Goal: Information Seeking & Learning: Find specific fact

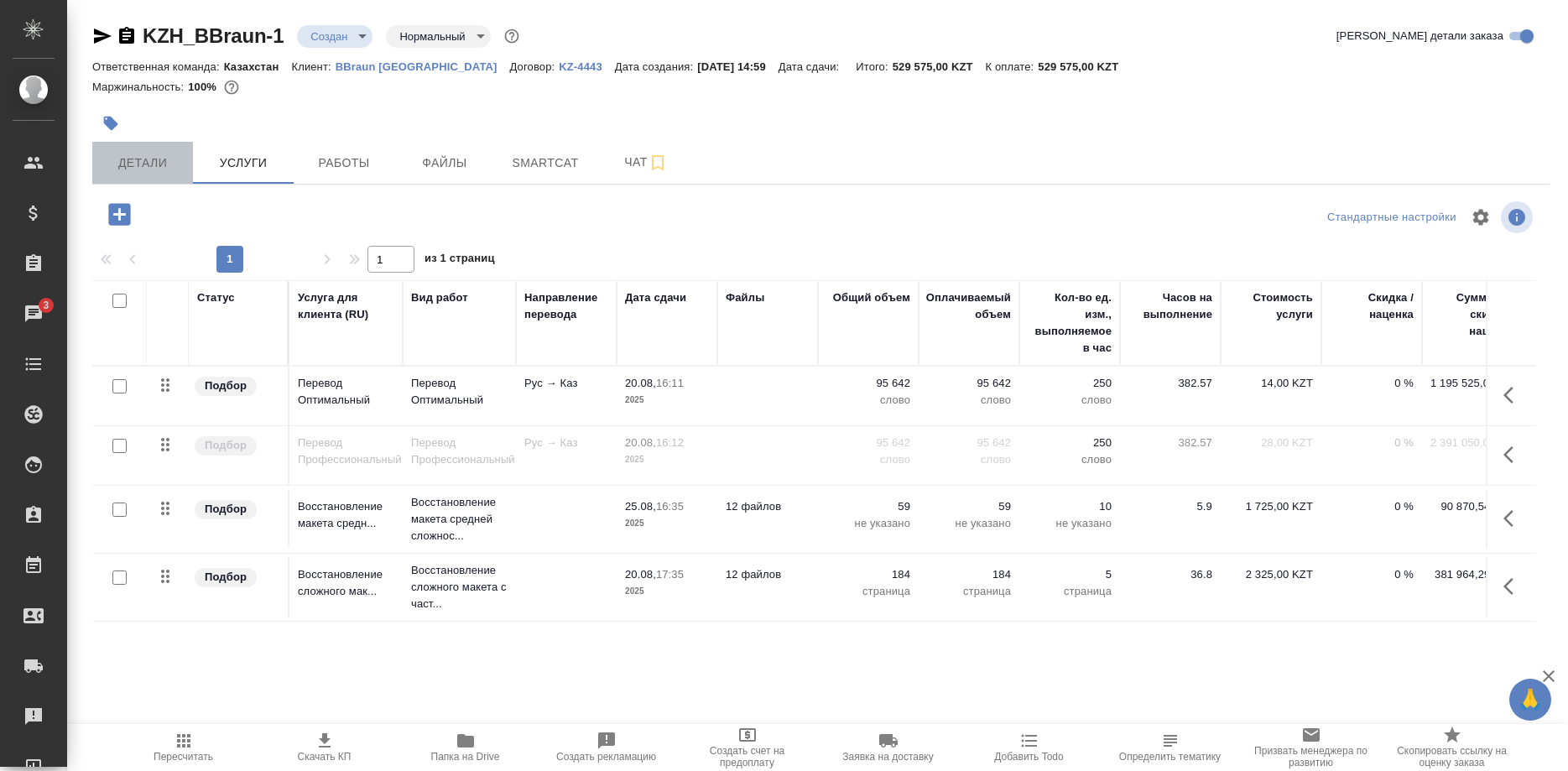
click at [162, 166] on span "Детали" at bounding box center [142, 163] width 81 height 21
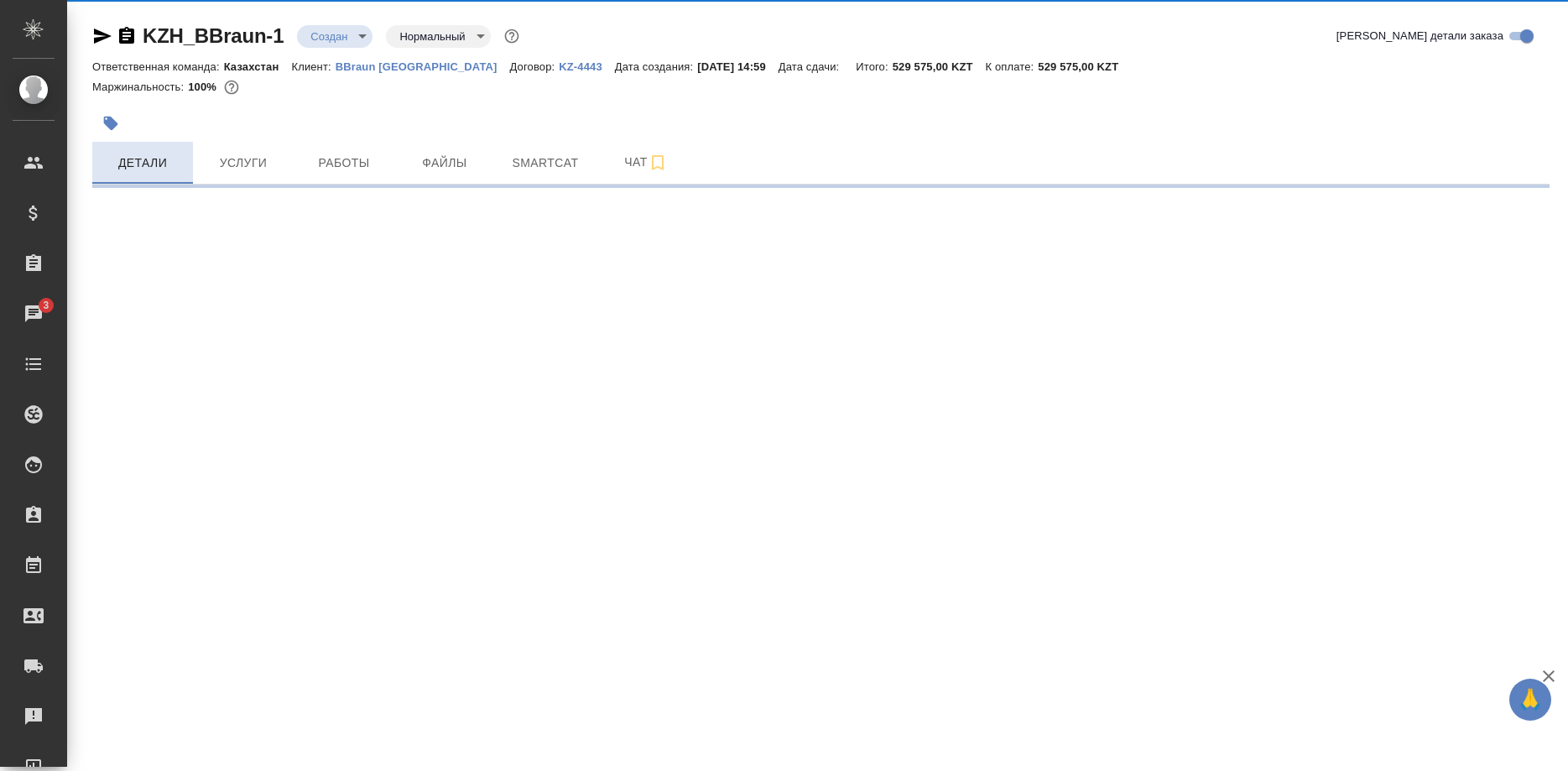
select select "RU"
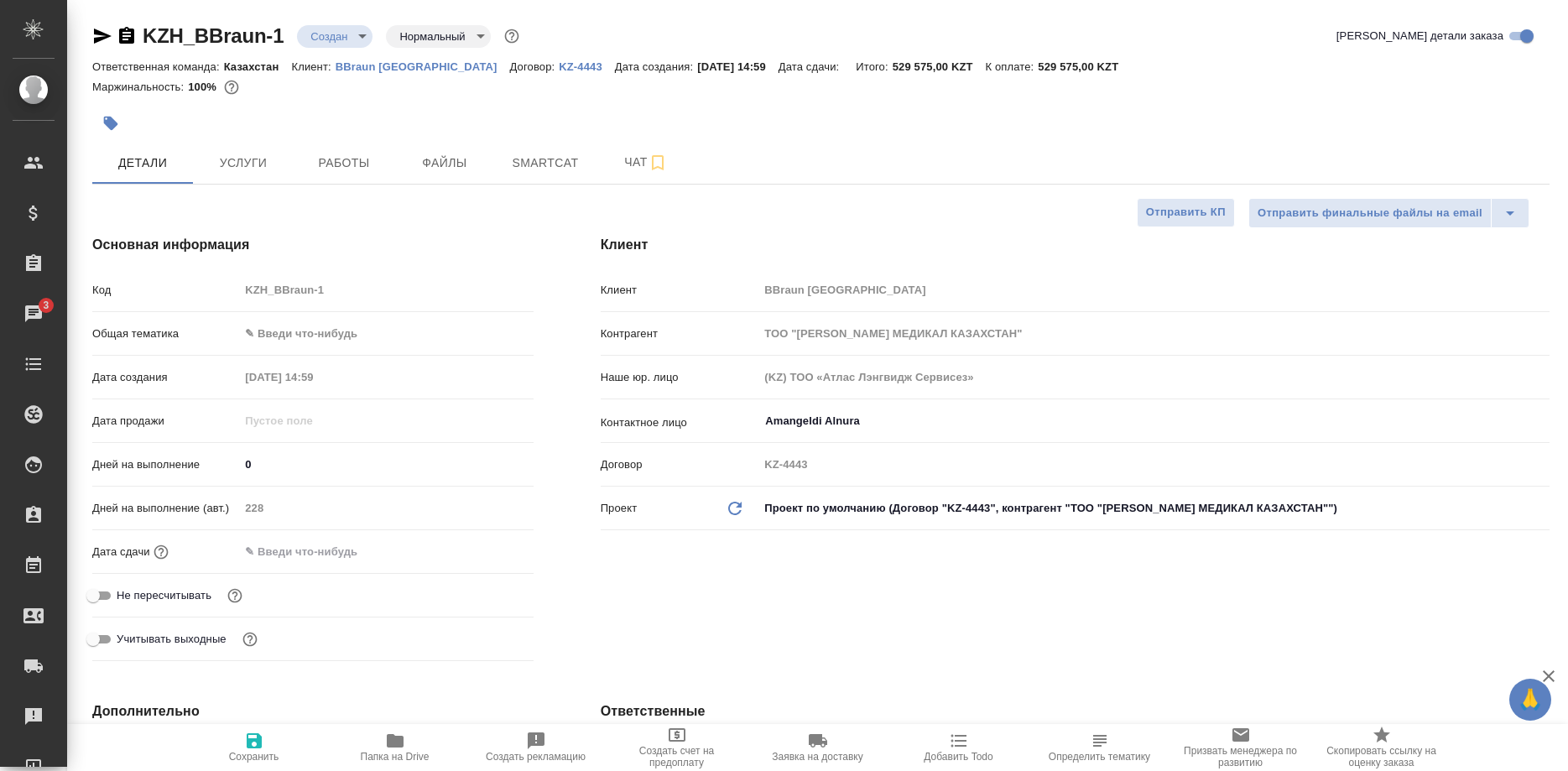
type textarea "x"
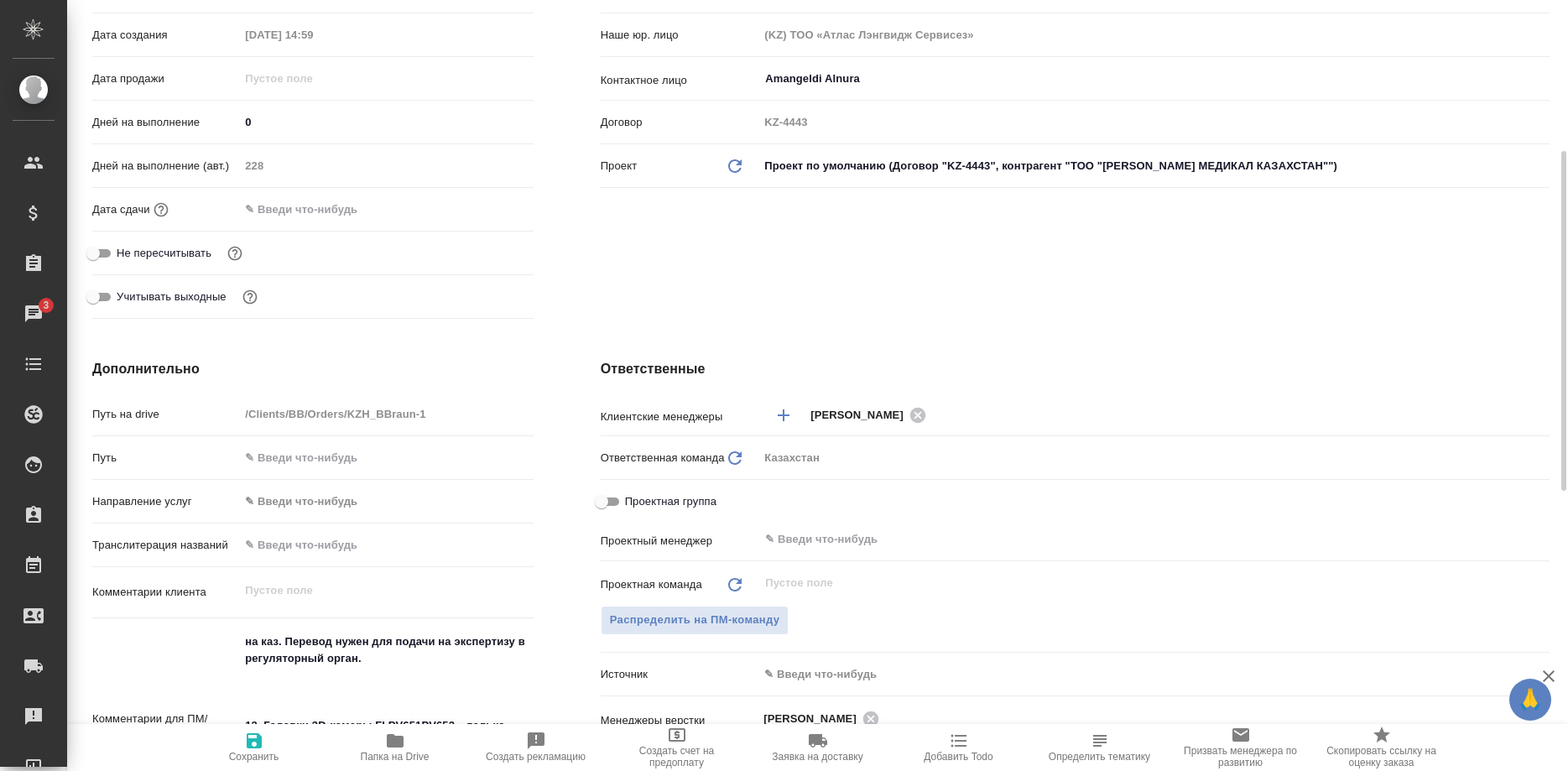
scroll to position [599, 0]
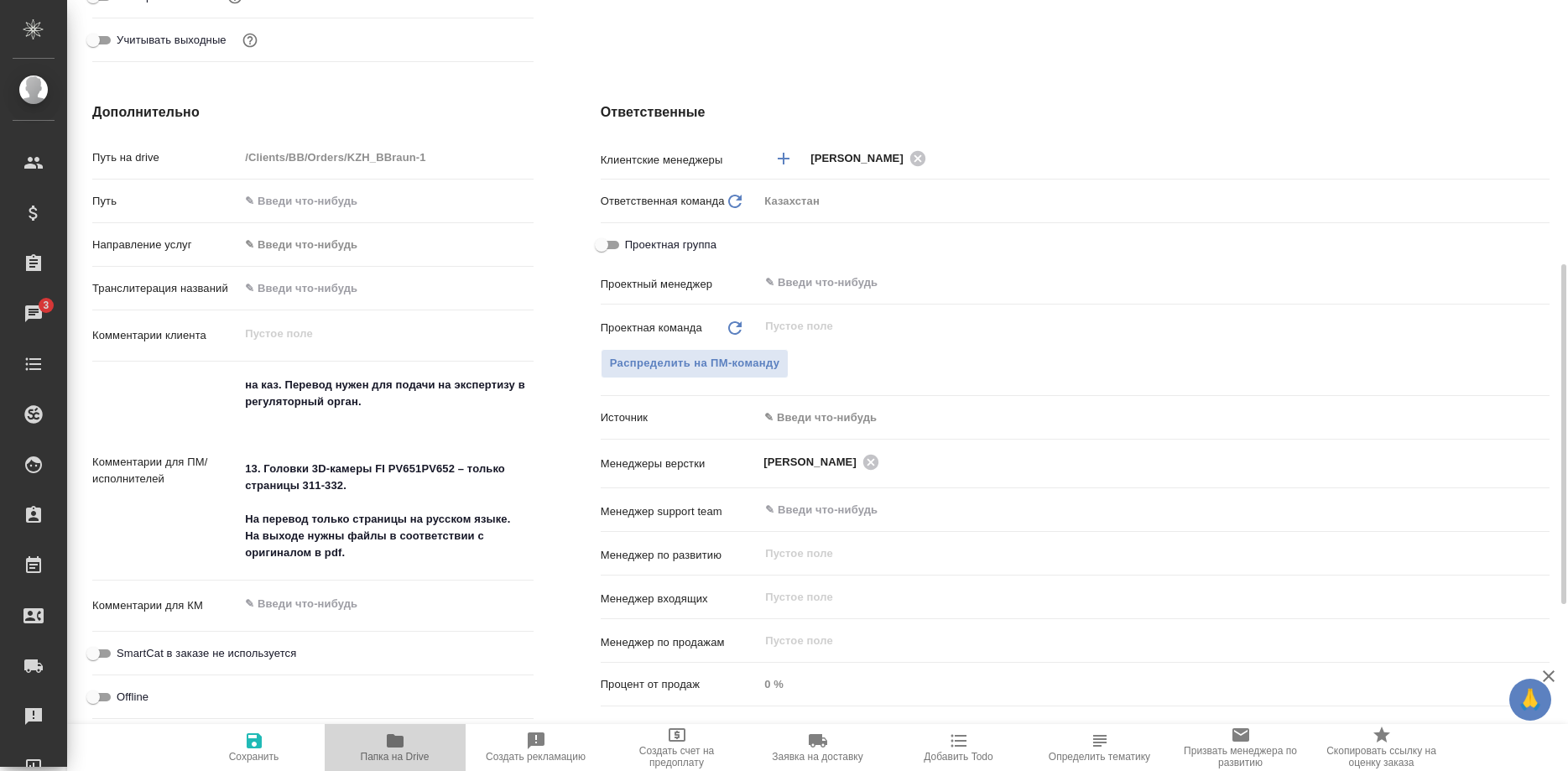
click at [392, 754] on span "Папка на Drive" at bounding box center [395, 757] width 69 height 12
type textarea "x"
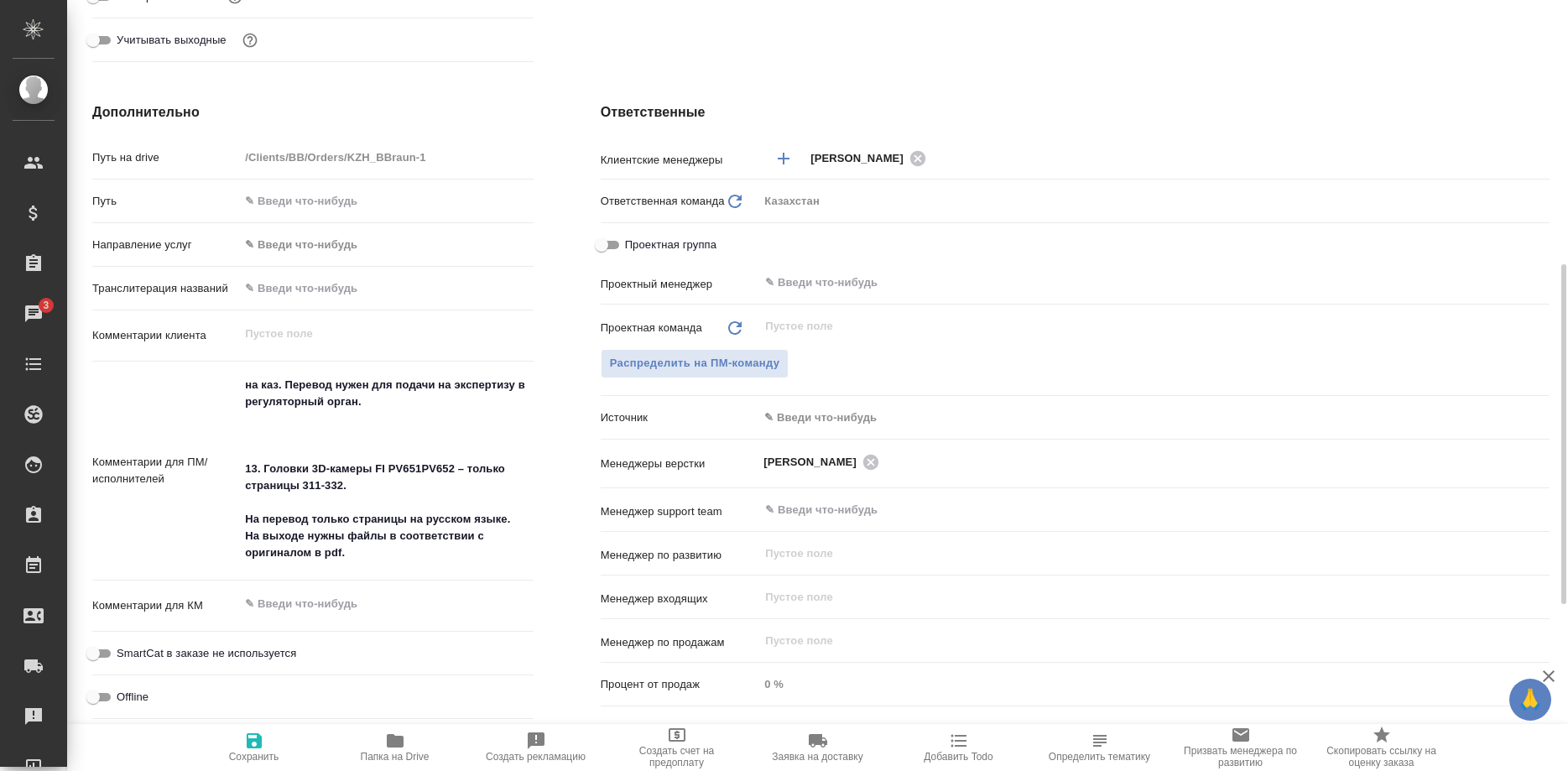
type textarea "x"
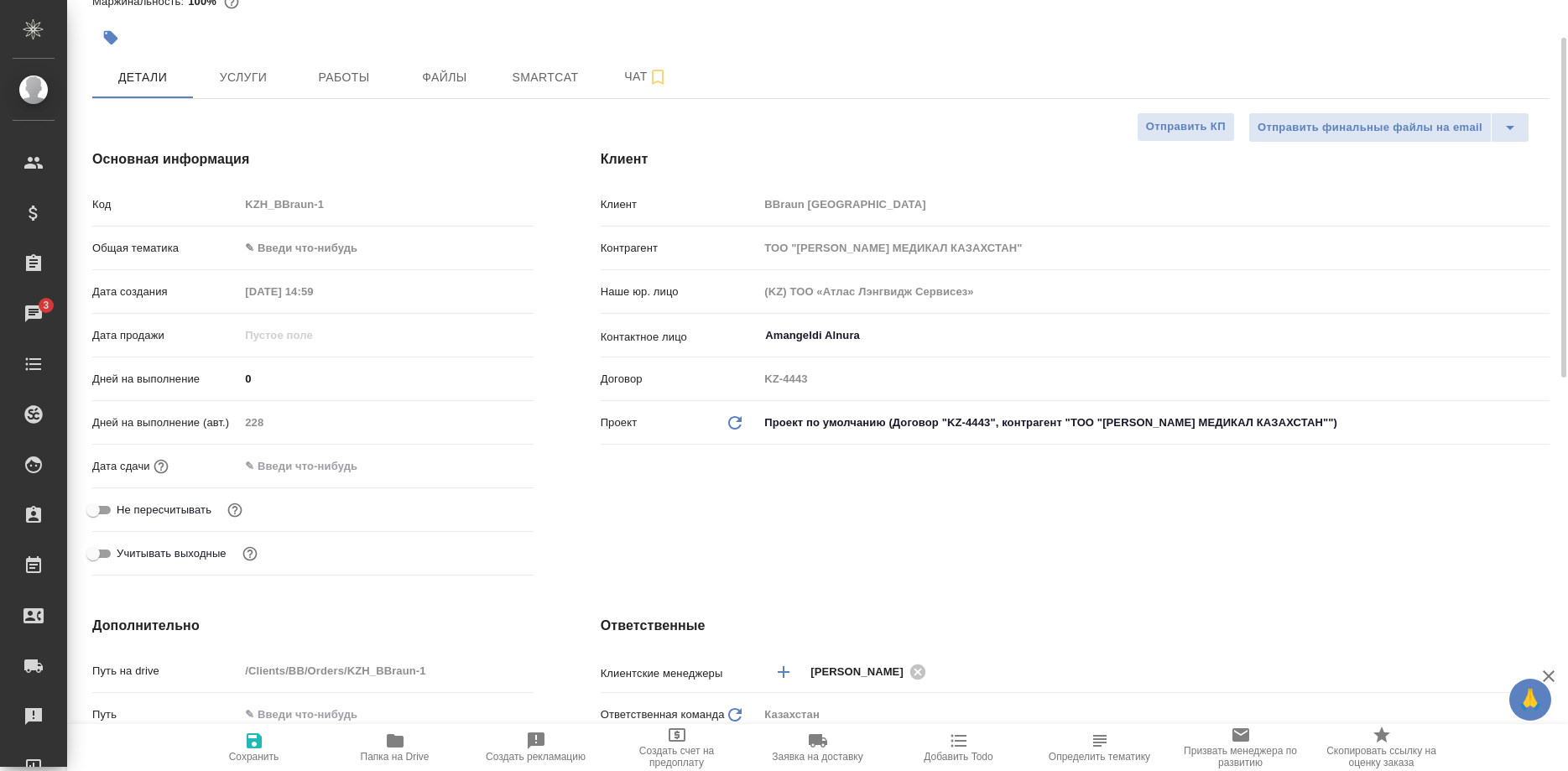
scroll to position [0, 0]
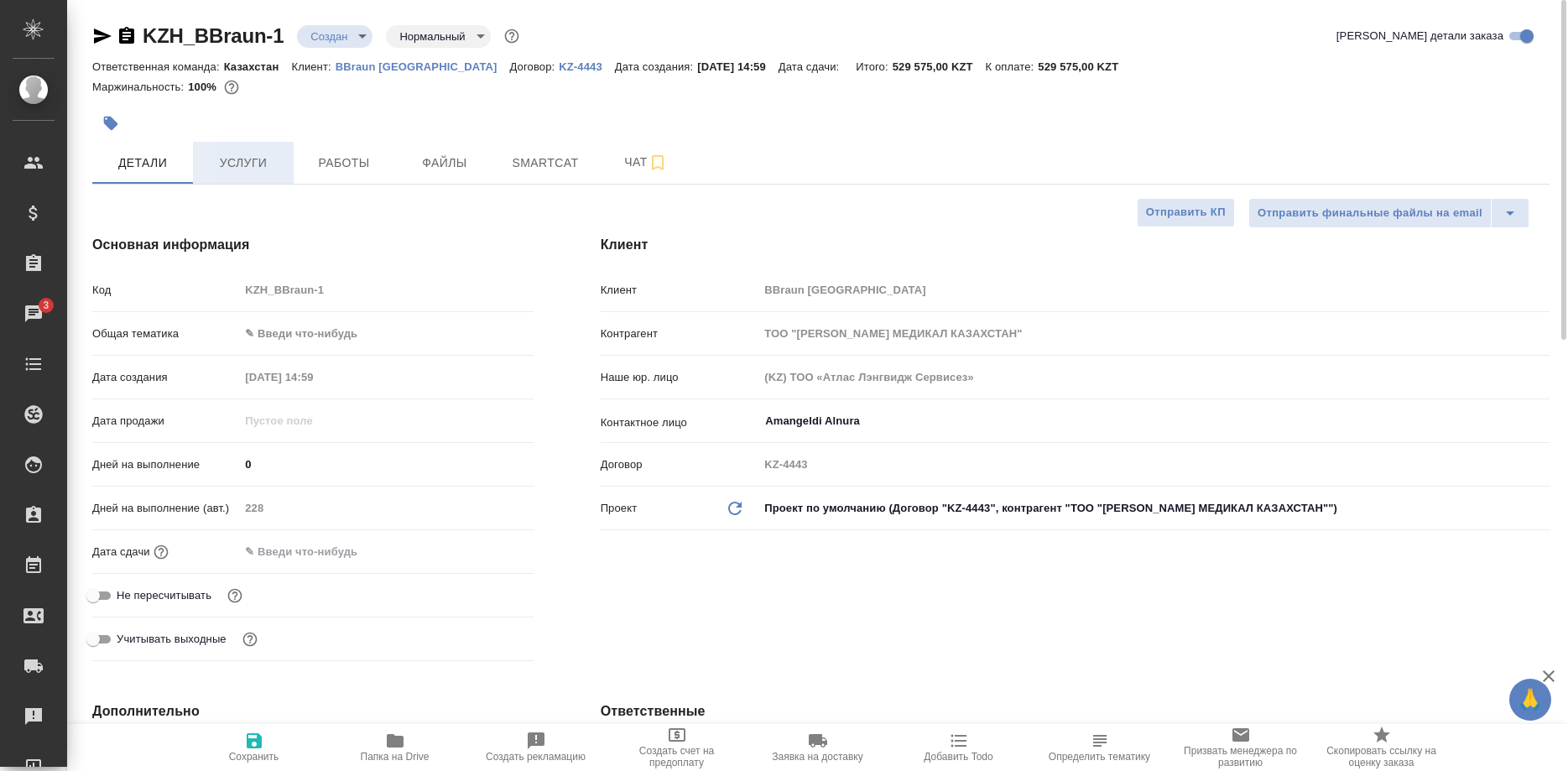
click at [241, 171] on span "Услуги" at bounding box center [243, 163] width 81 height 21
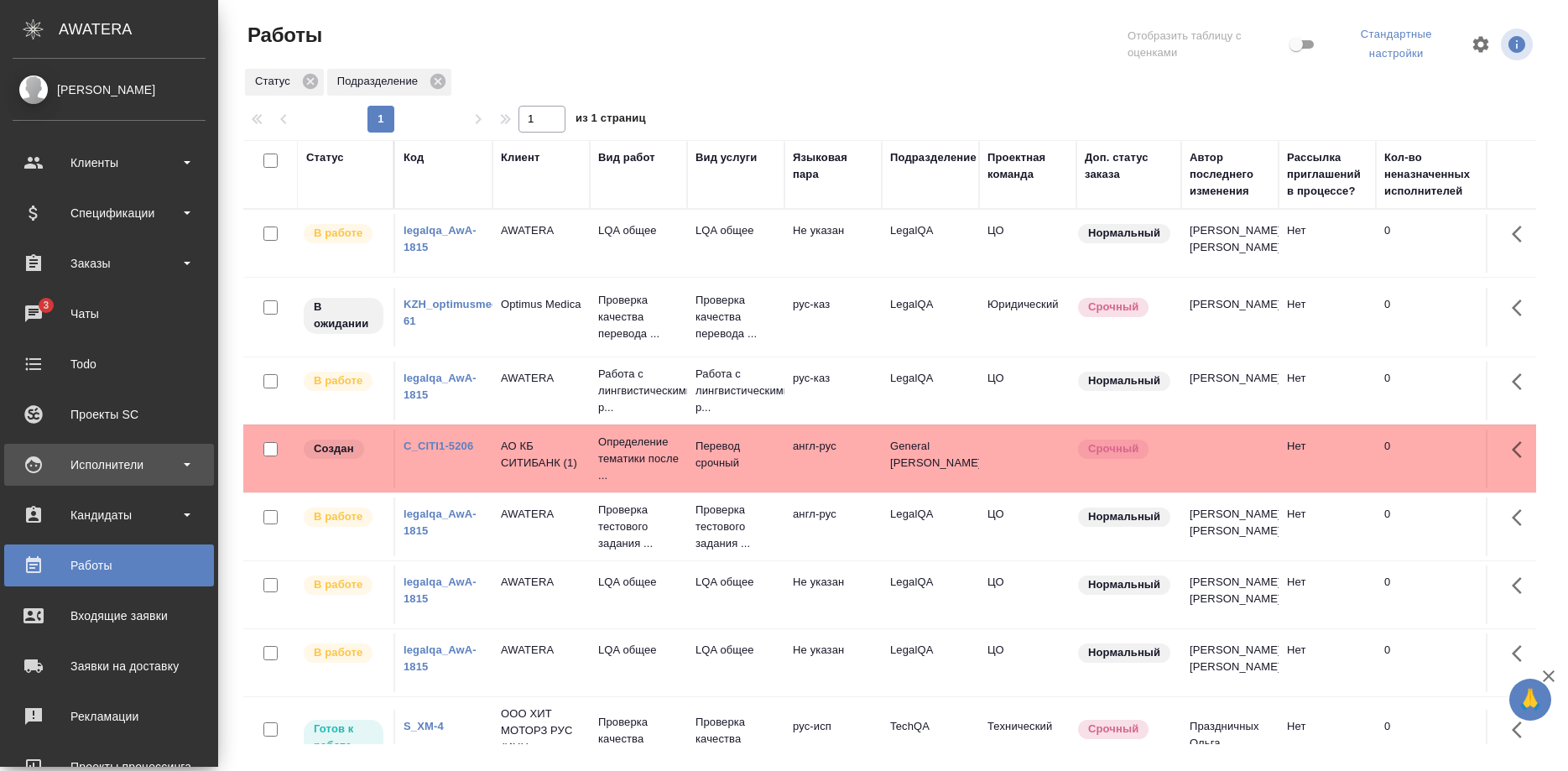
click at [70, 461] on div "Исполнители" at bounding box center [110, 464] width 193 height 25
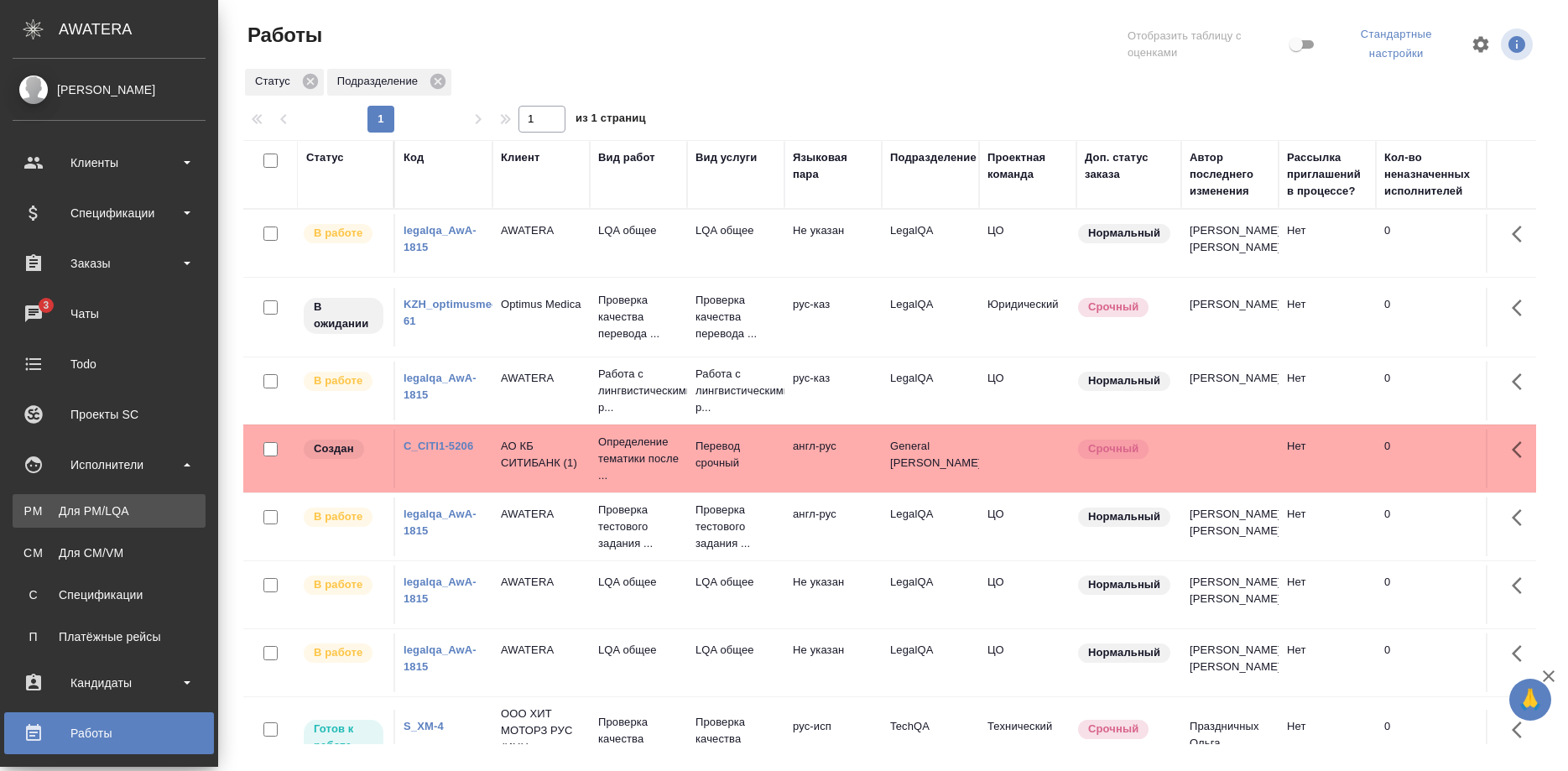
click at [85, 509] on div "Для PM/LQA" at bounding box center [110, 512] width 177 height 17
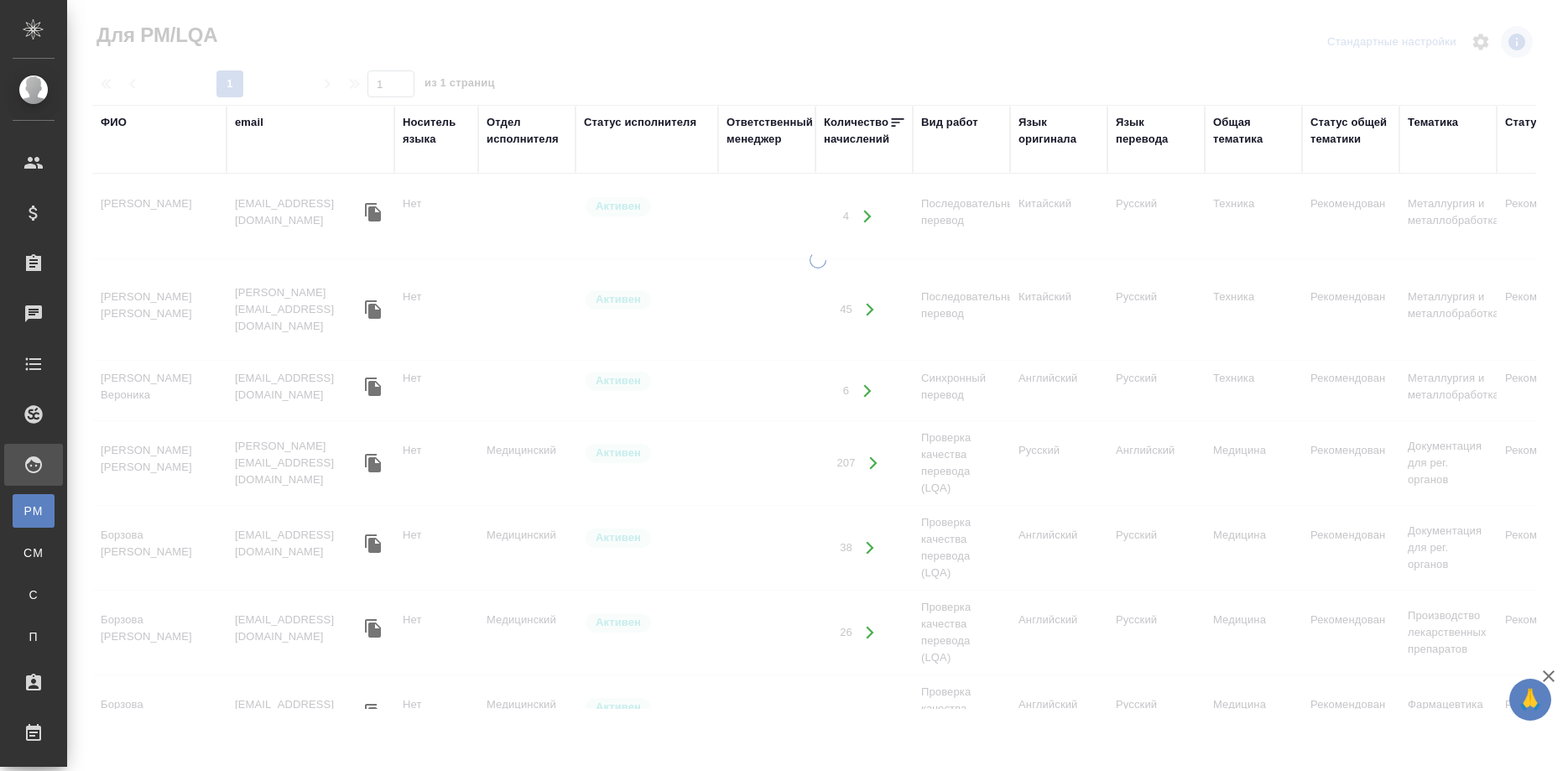
click at [113, 123] on div "ФИО" at bounding box center [113, 123] width 26 height 17
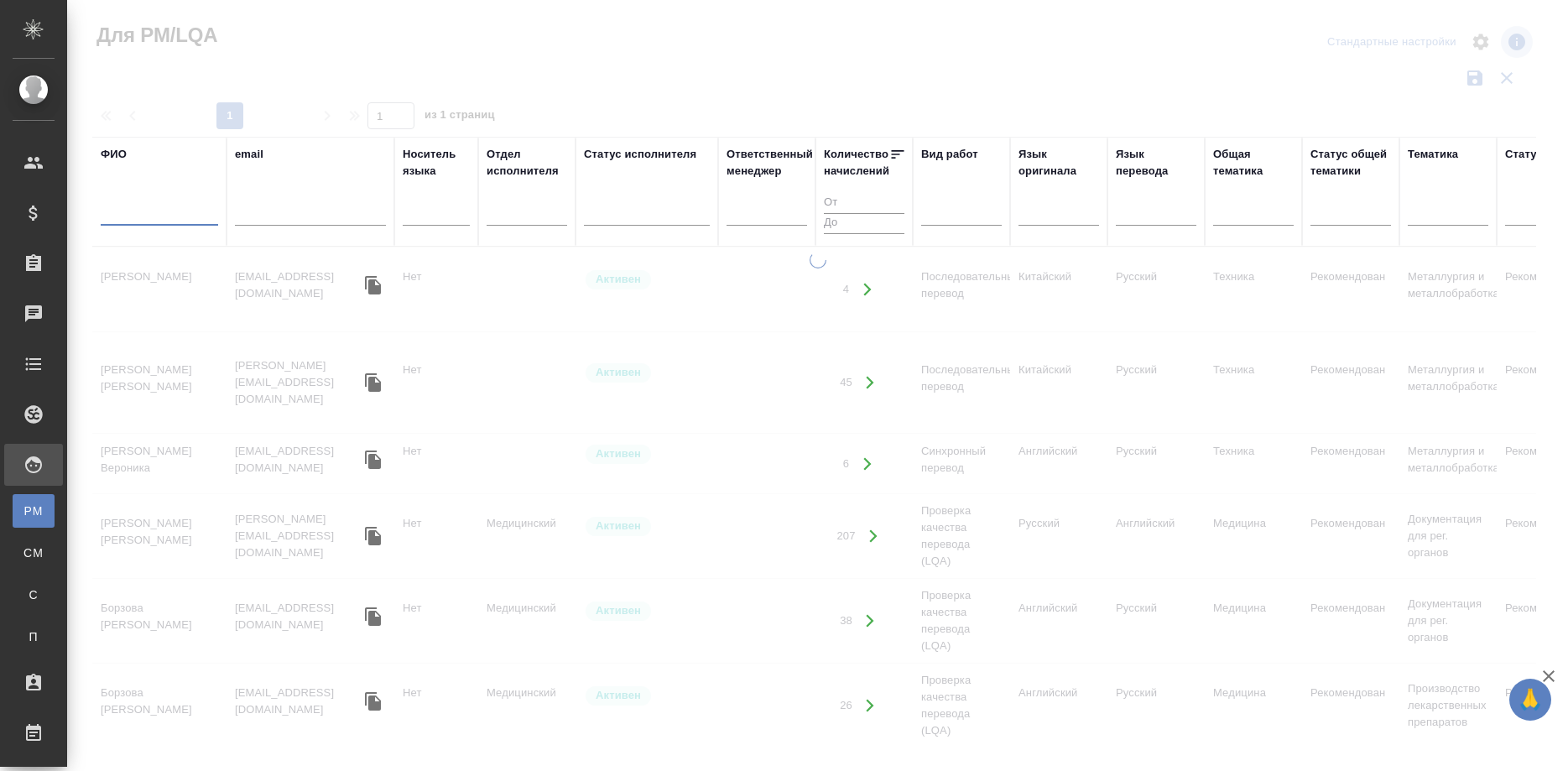
click at [127, 212] on input "text" at bounding box center [159, 215] width 117 height 21
type input "ковалева"
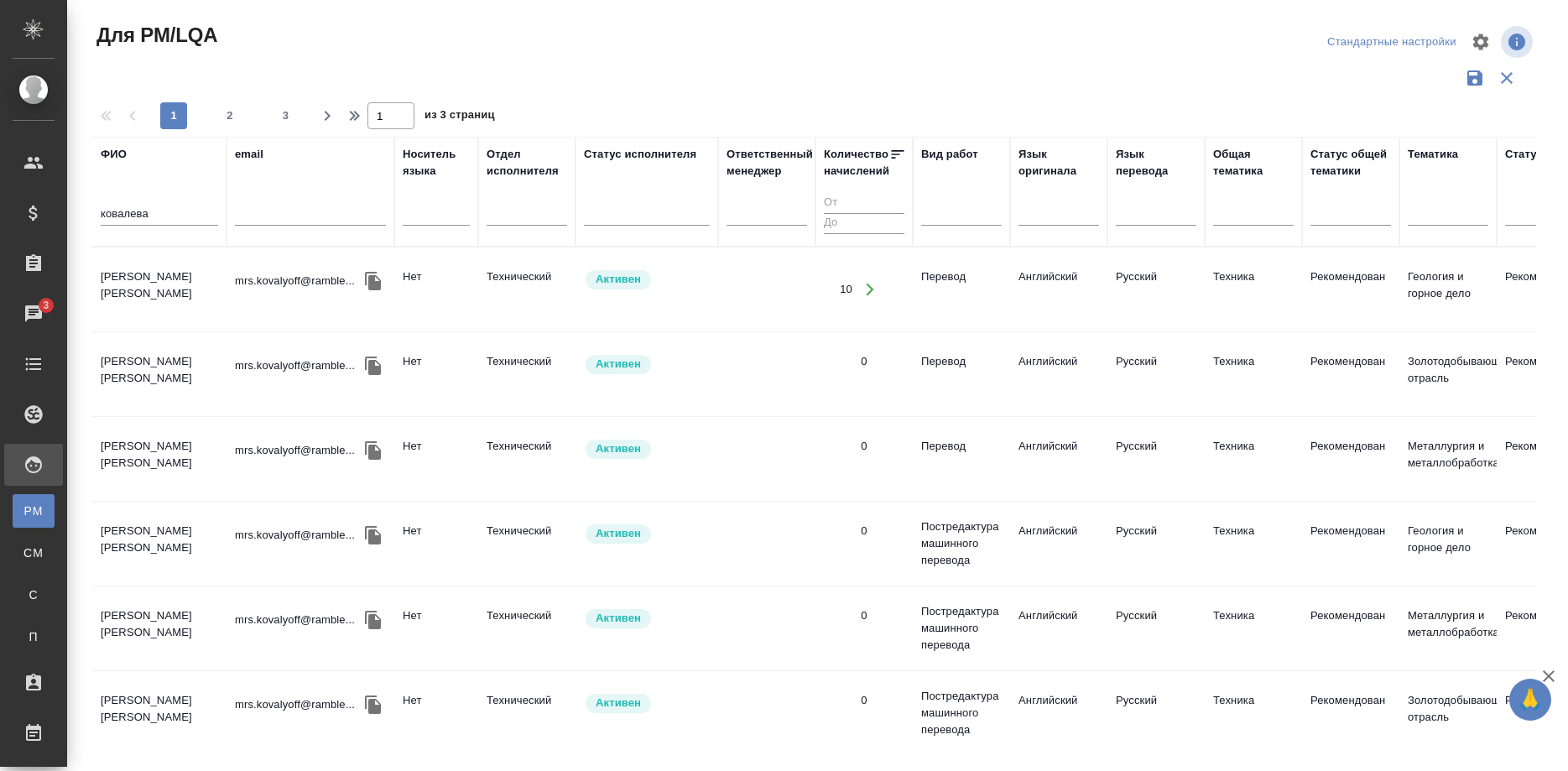
click at [124, 285] on td "[PERSON_NAME] [PERSON_NAME]" at bounding box center [159, 289] width 134 height 59
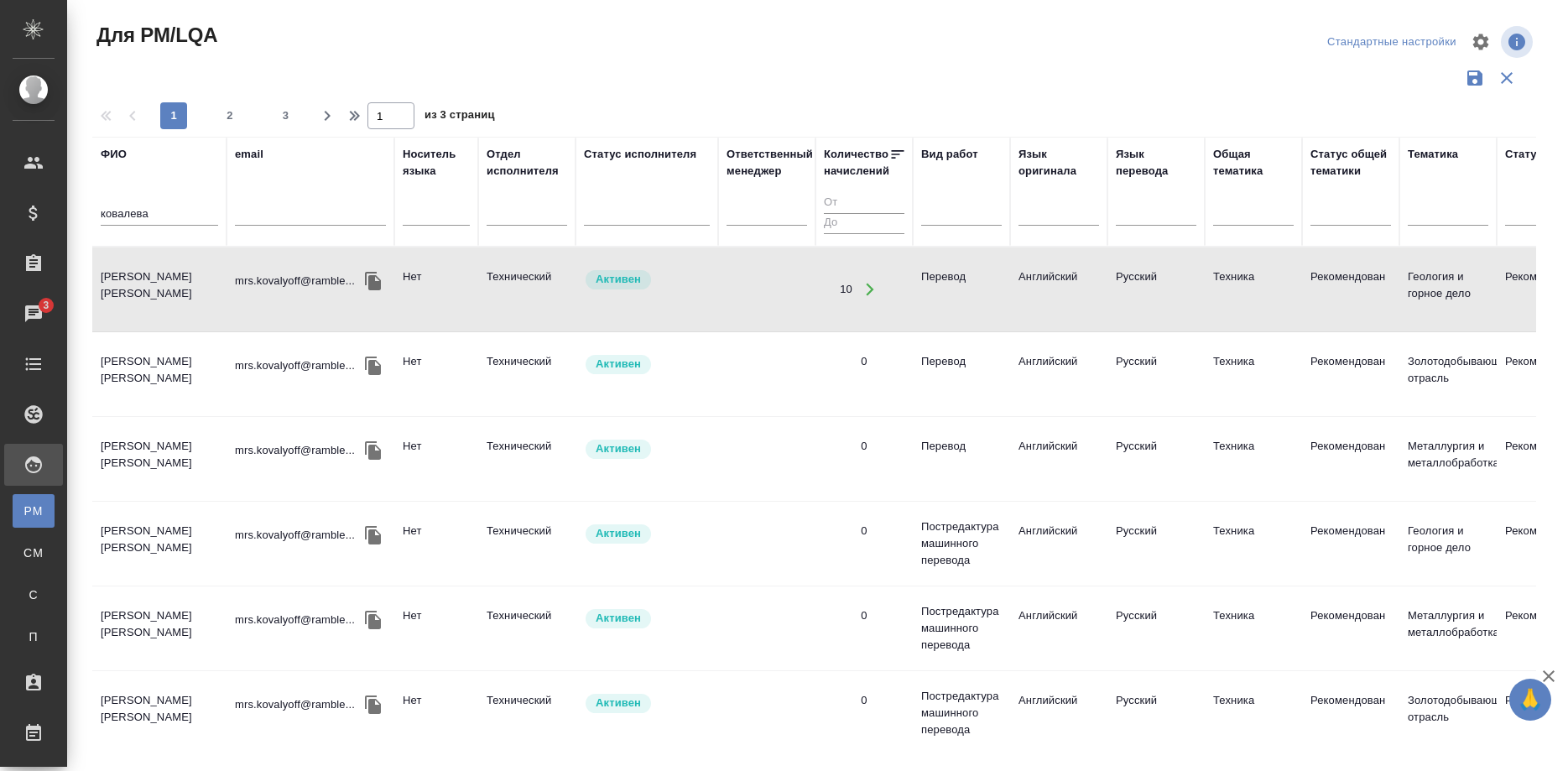
click at [124, 285] on td "[PERSON_NAME] [PERSON_NAME]" at bounding box center [159, 289] width 134 height 59
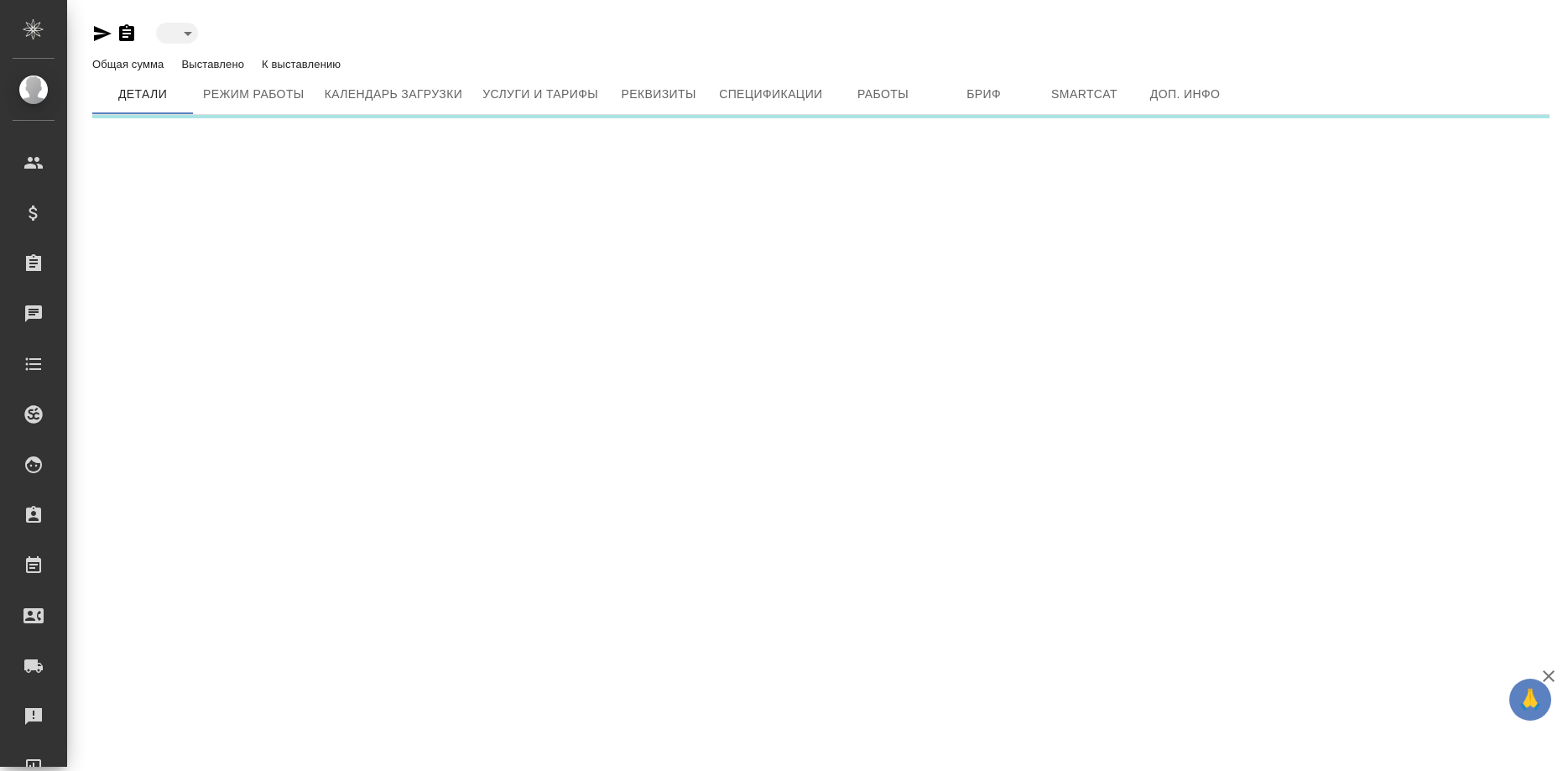
type input "active"
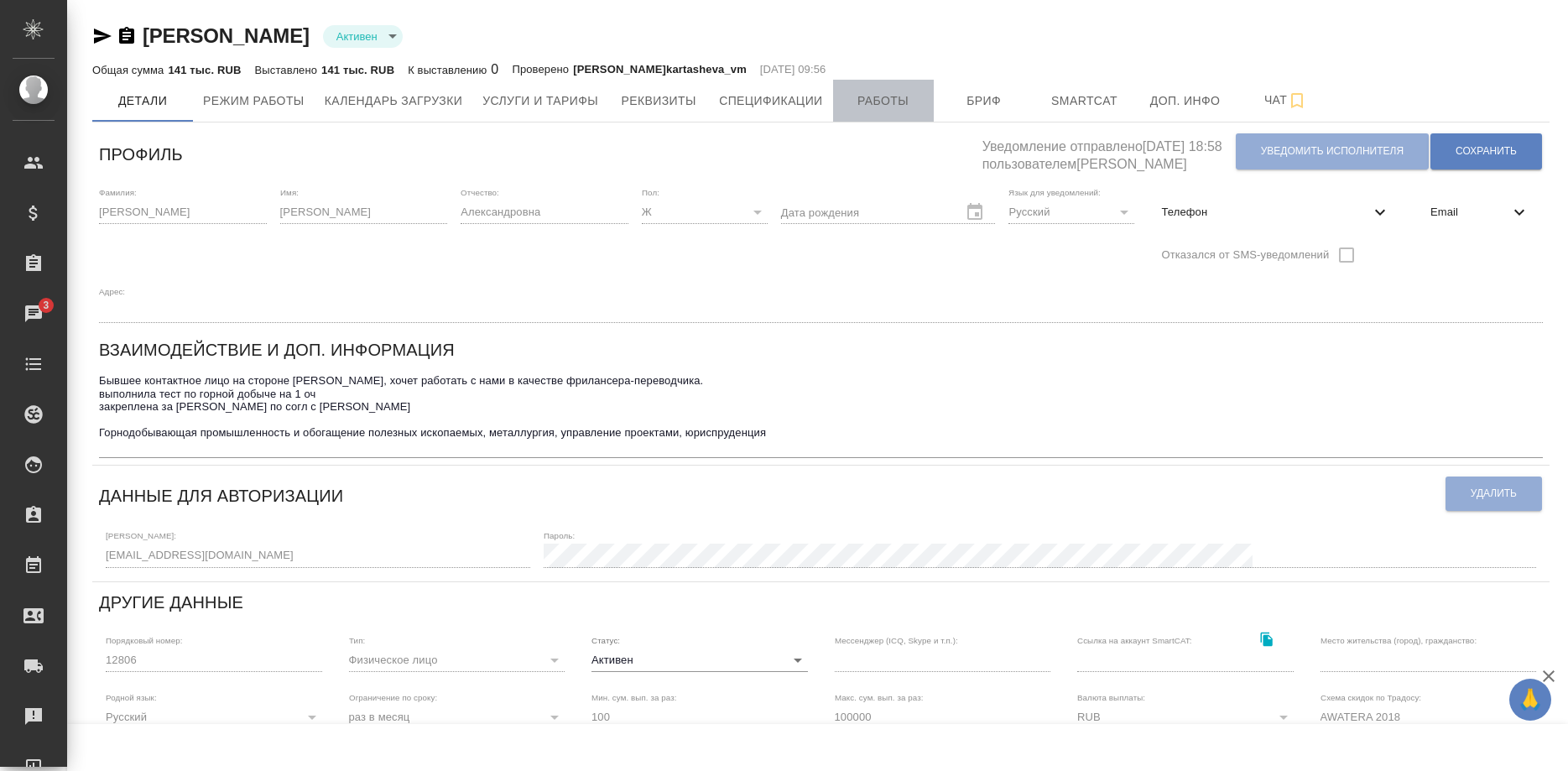
click at [870, 112] on button "Работы" at bounding box center [883, 100] width 100 height 42
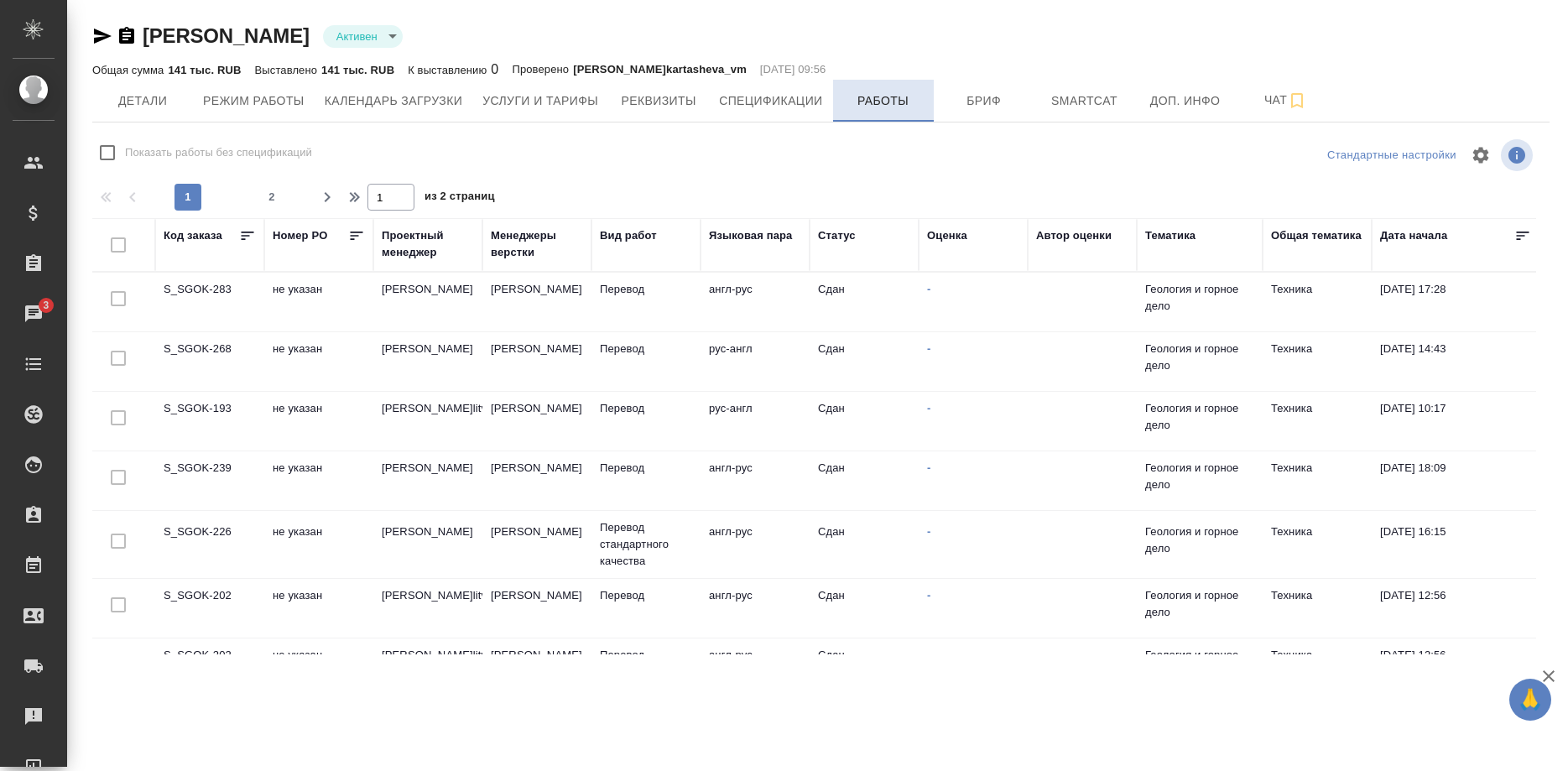
checkbox input "false"
click at [125, 115] on button "Детали" at bounding box center [142, 100] width 100 height 42
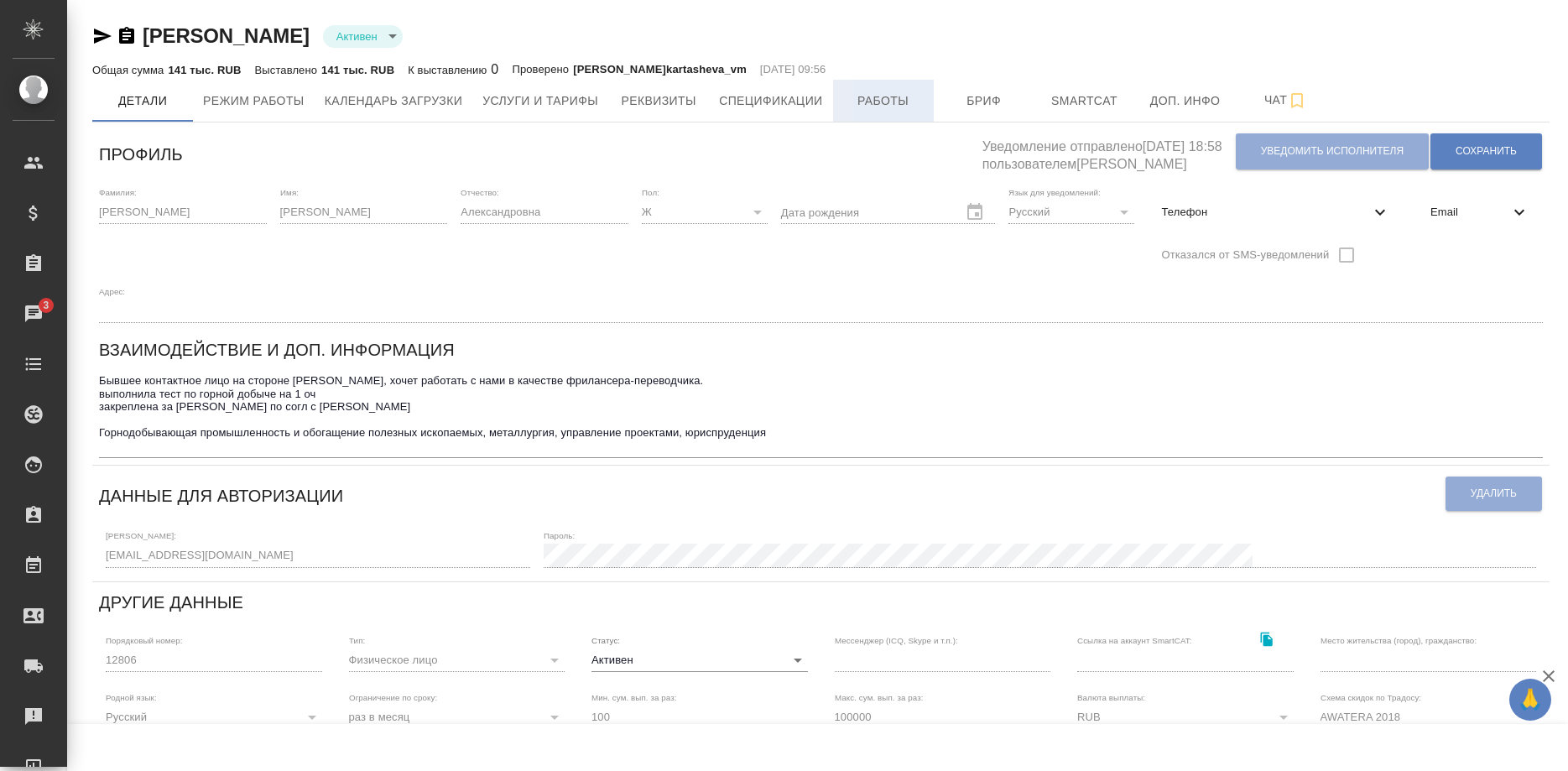
click at [874, 105] on span "Работы" at bounding box center [883, 100] width 81 height 21
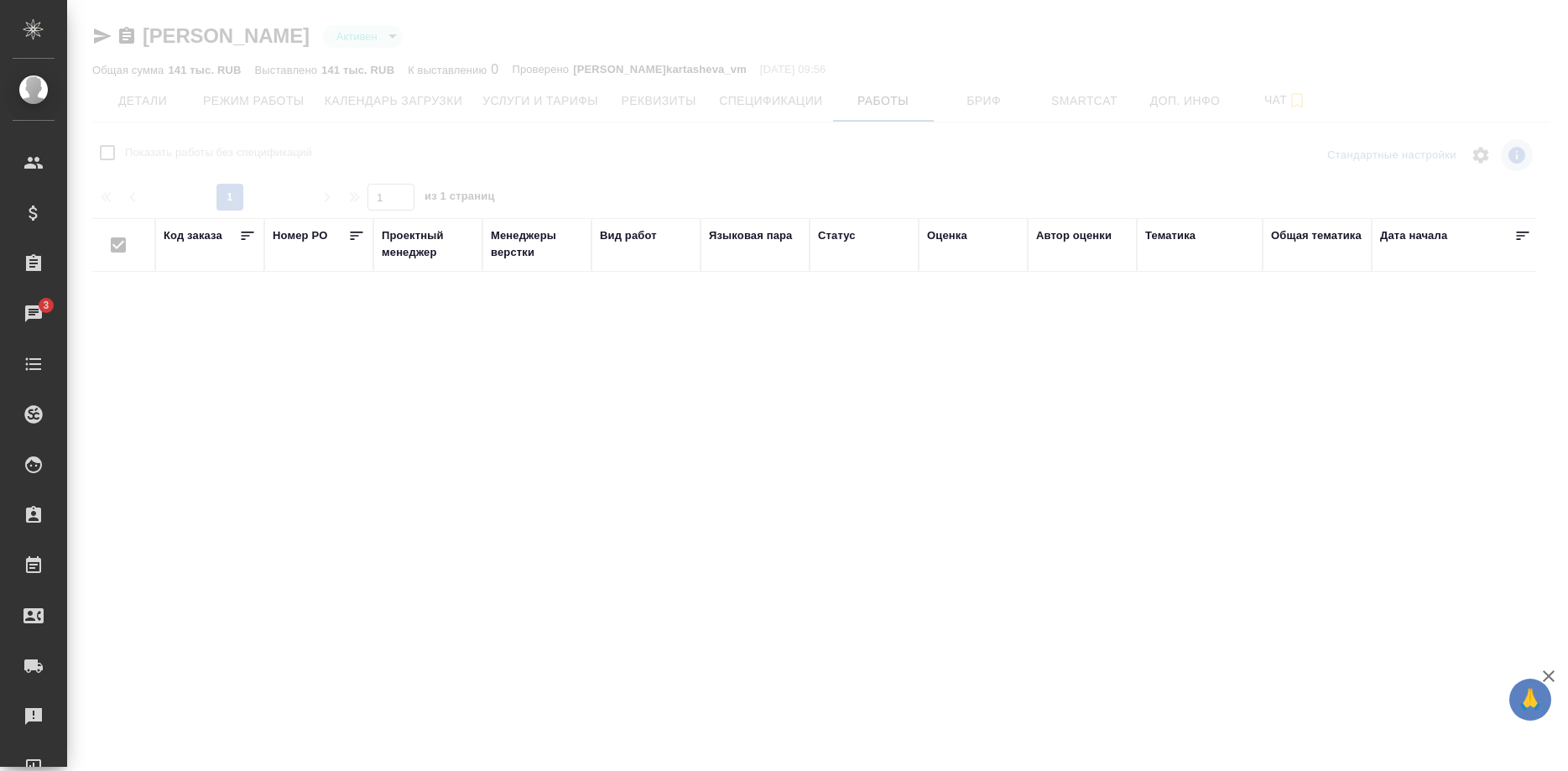
checkbox input "false"
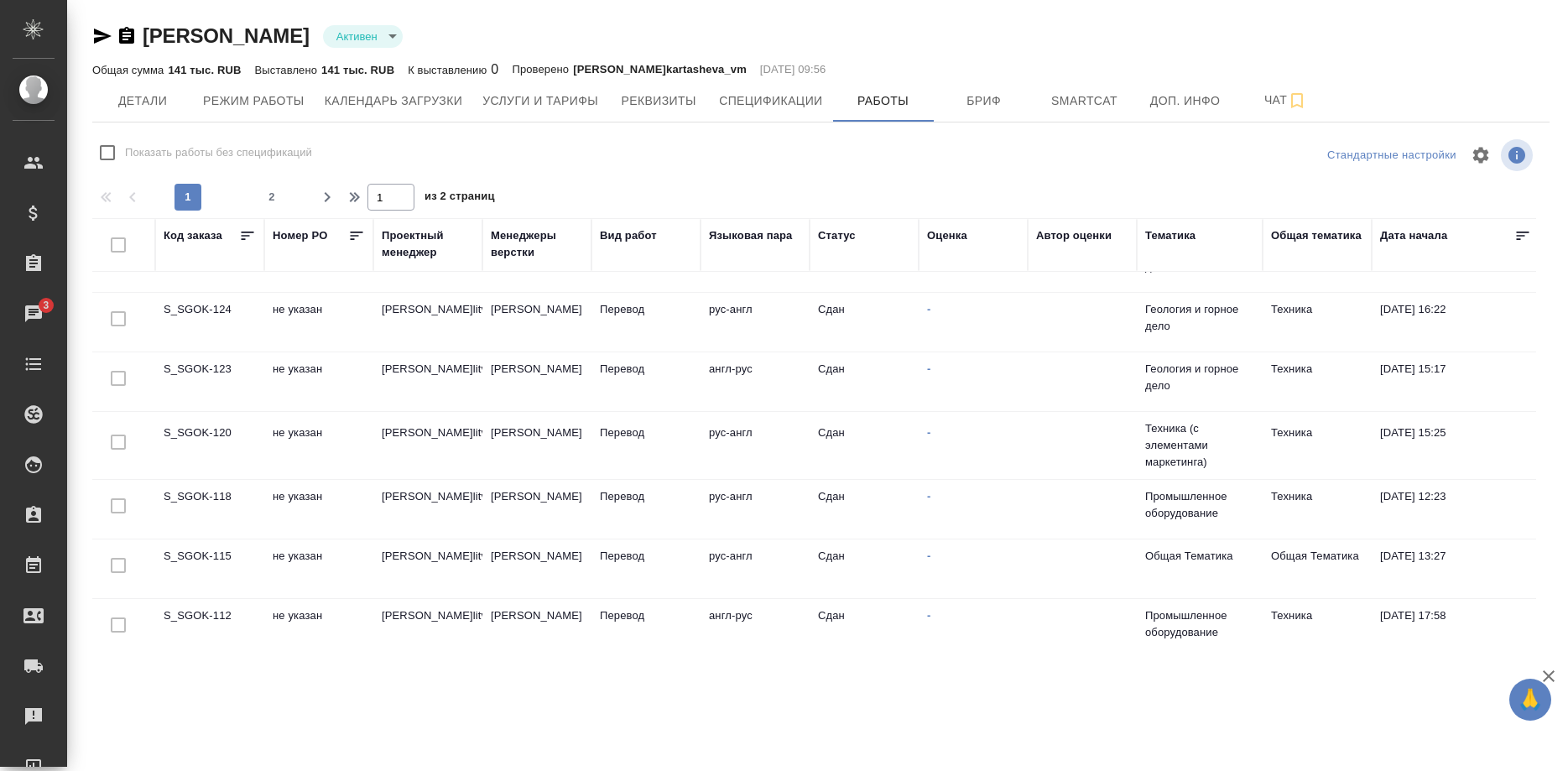
scroll to position [1184, 0]
click at [266, 196] on span "2" at bounding box center [271, 197] width 27 height 17
type input "2"
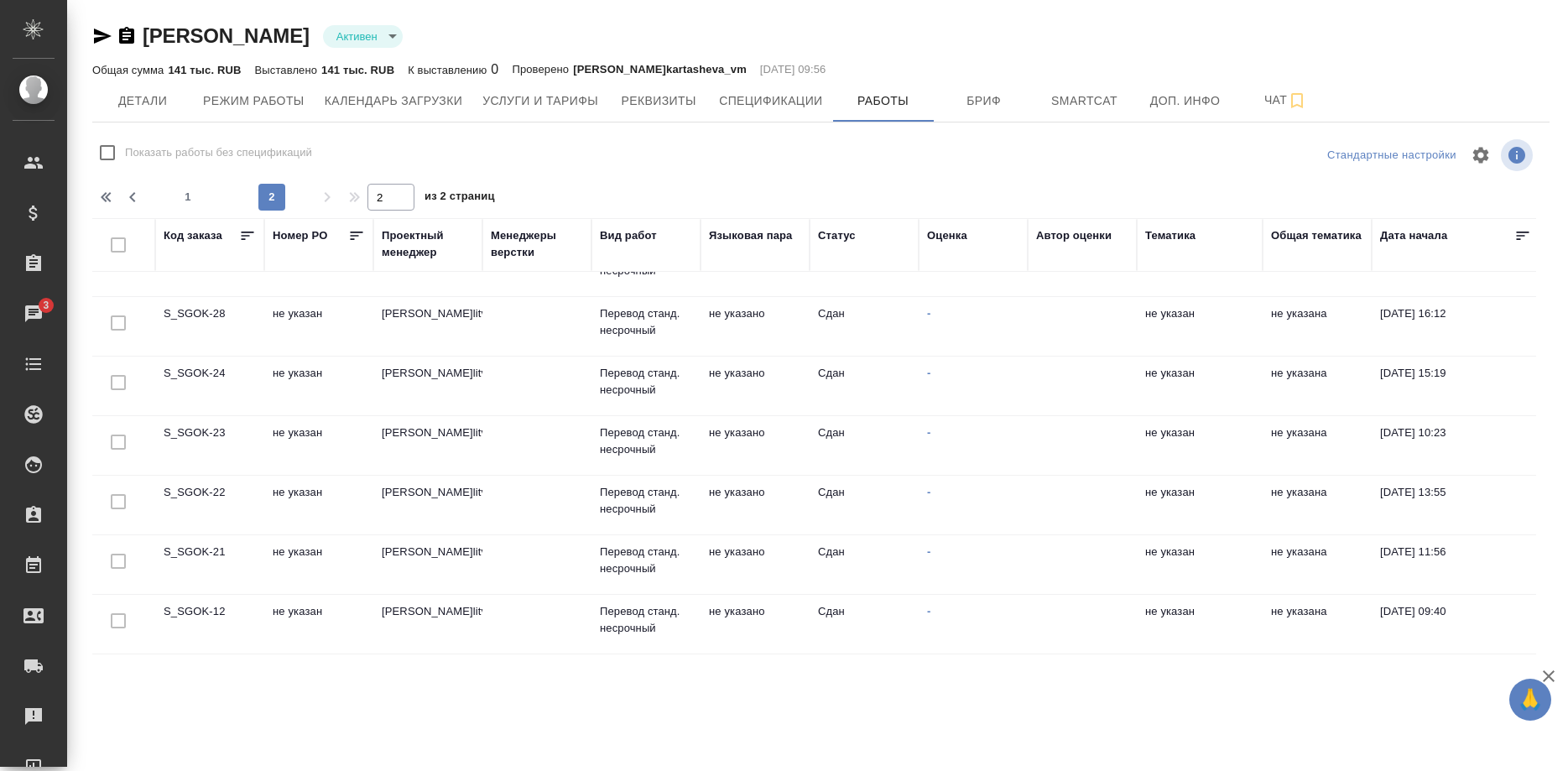
scroll to position [1108, 0]
